Goal: Transaction & Acquisition: Purchase product/service

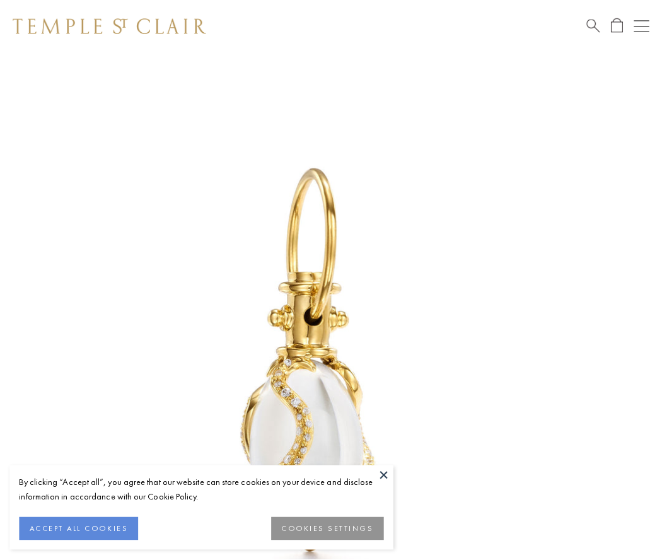
scroll to position [15, 0]
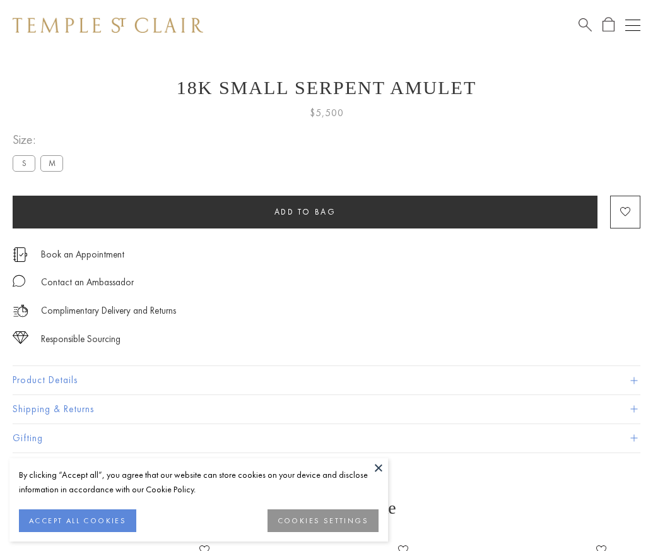
click at [305, 211] on span "Add to bag" at bounding box center [305, 211] width 62 height 11
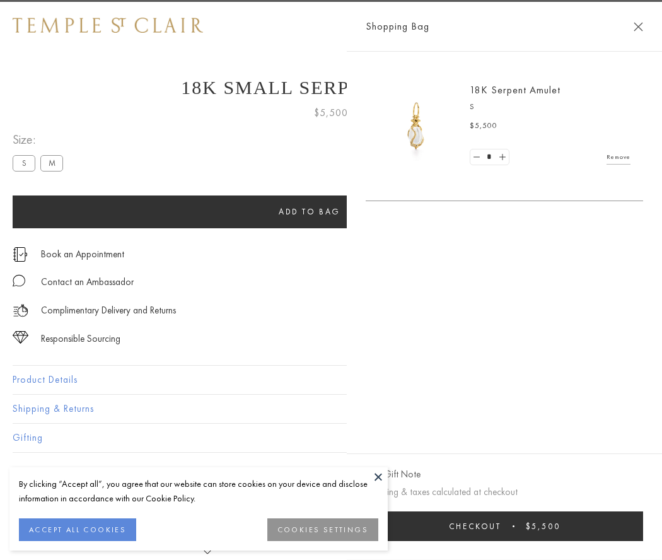
click at [594, 526] on button "Checkout $5,500" at bounding box center [505, 526] width 278 height 30
